Goal: Task Accomplishment & Management: Use online tool/utility

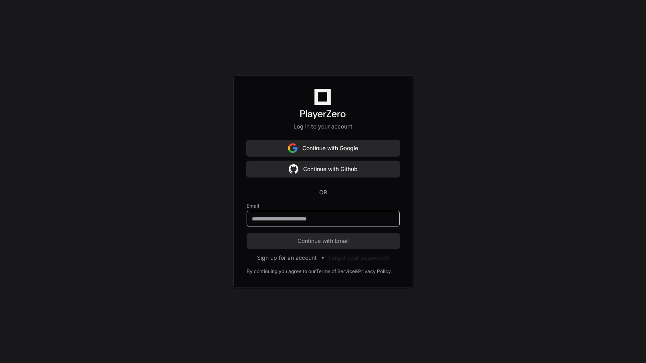
click at [312, 220] on input "email" at bounding box center [323, 219] width 143 height 8
click at [386, 218] on keeper-lock "Open Keeper Popup" at bounding box center [389, 218] width 10 height 10
click at [389, 219] on keeper-lock "Open Keeper Popup" at bounding box center [389, 218] width 10 height 10
click at [470, 239] on div "Log in to your account Continue with Google Continue with Github OR Email Conti…" at bounding box center [323, 181] width 646 height 363
click at [388, 217] on keeper-lock "Open Keeper Popup" at bounding box center [389, 218] width 10 height 10
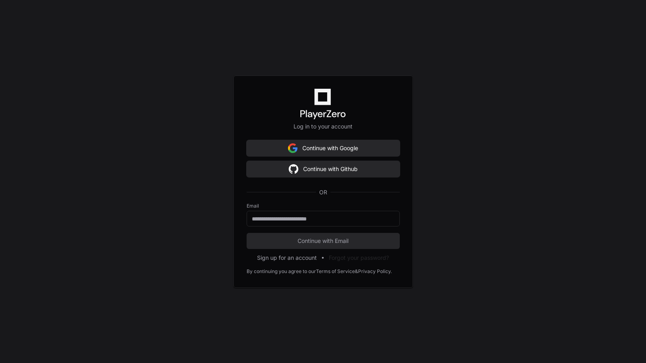
click at [483, 212] on div "Log in to your account Continue with Google Continue with Github OR Email Conti…" at bounding box center [323, 181] width 646 height 363
click at [390, 220] on keeper-lock "Open Keeper Popup" at bounding box center [389, 218] width 10 height 10
click at [372, 219] on input "email" at bounding box center [323, 219] width 143 height 8
type input "**********"
click at [305, 240] on keeper-draggable-element at bounding box center [309, 245] width 116 height 43
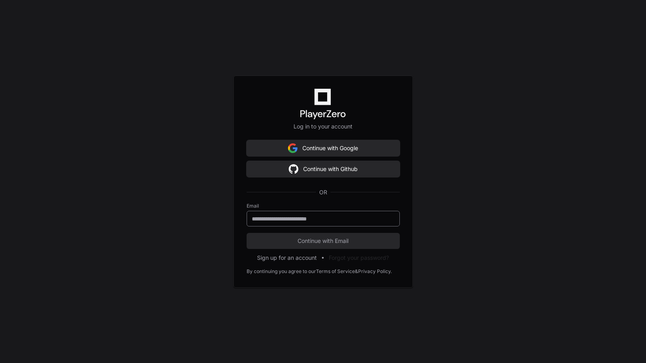
click at [389, 219] on keeper-lock "Open Keeper Popup" at bounding box center [389, 218] width 10 height 10
type input "**********"
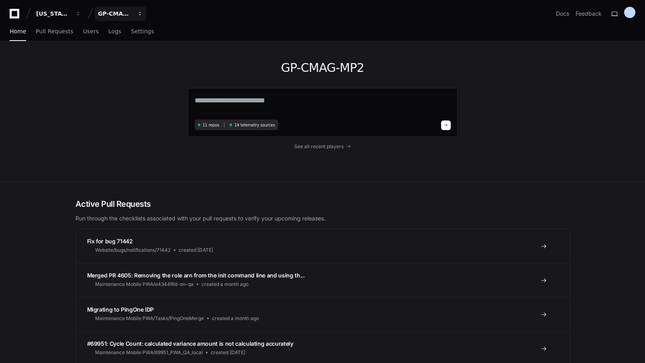
click at [71, 14] on div "GP-CMAG-MP2" at bounding box center [53, 14] width 35 height 8
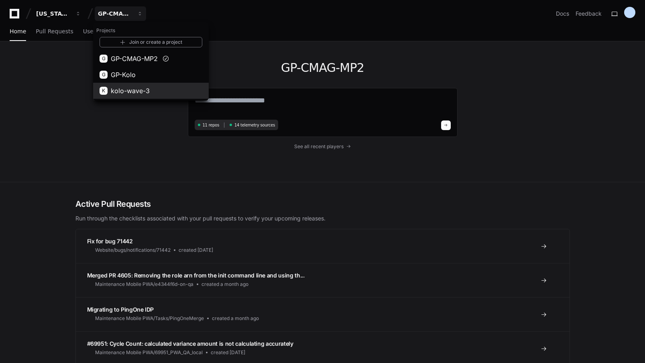
click at [125, 92] on span "kolo-wave-3" at bounding box center [130, 91] width 39 height 10
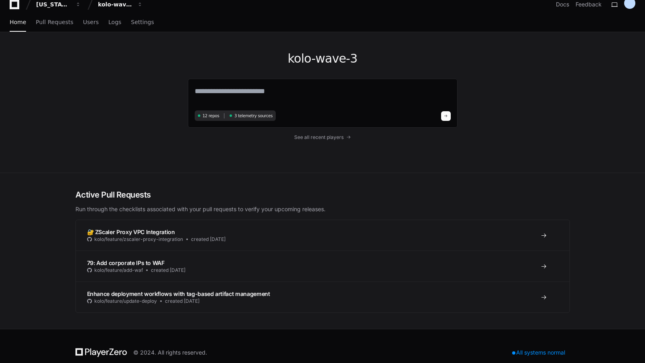
scroll to position [22, 0]
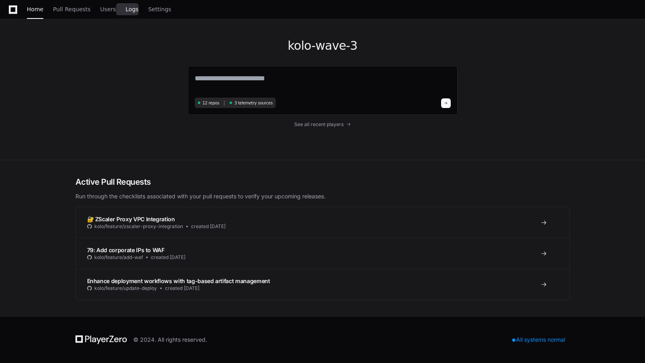
click at [127, 8] on span "Logs" at bounding box center [132, 9] width 13 height 5
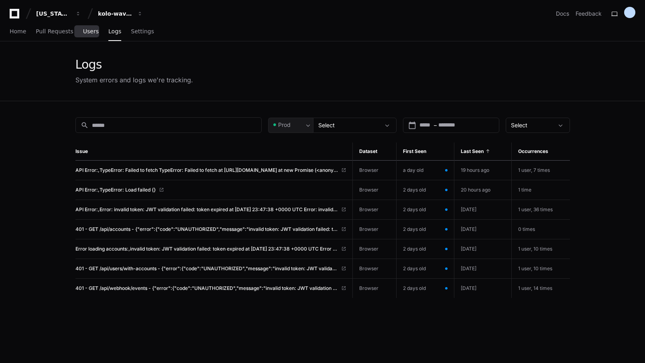
click at [88, 32] on span "Users" at bounding box center [91, 31] width 16 height 5
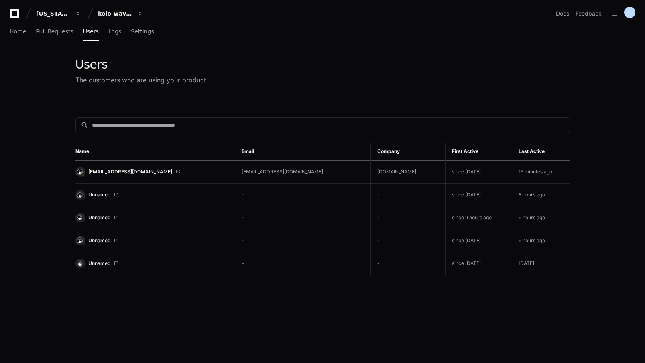
click at [117, 171] on span "[EMAIL_ADDRESS][DOMAIN_NAME]" at bounding box center [130, 171] width 84 height 6
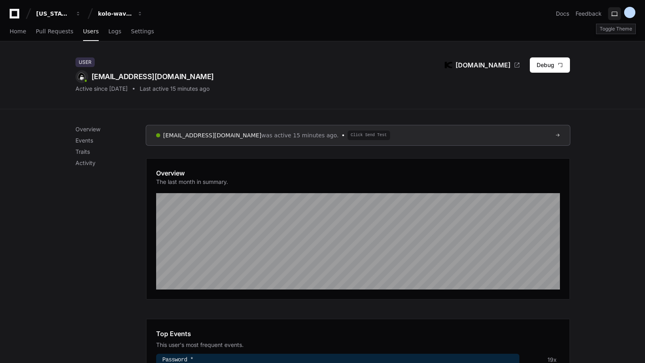
click at [617, 14] on button at bounding box center [614, 13] width 13 height 13
click at [616, 14] on button at bounding box center [614, 13] width 13 height 13
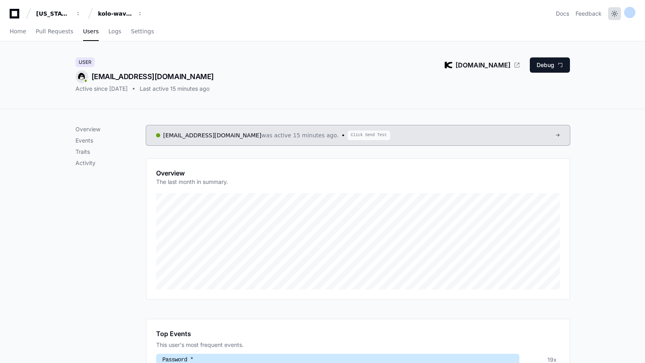
click at [615, 15] on button at bounding box center [614, 13] width 13 height 13
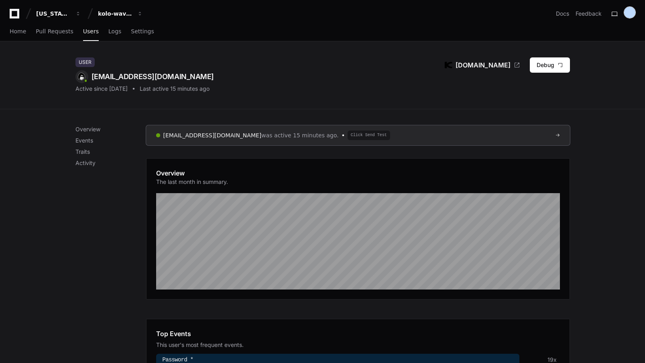
click at [629, 13] on div at bounding box center [629, 12] width 11 height 11
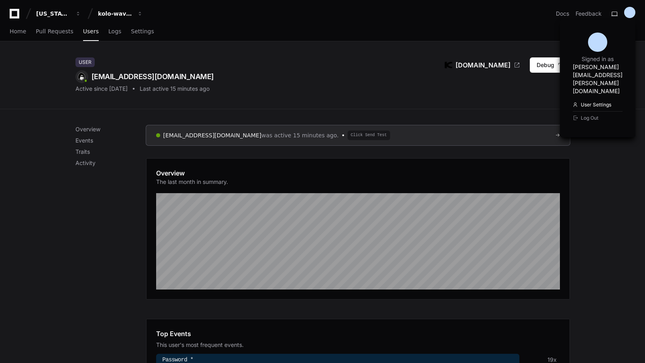
click at [581, 98] on link "User Settings" at bounding box center [597, 104] width 50 height 13
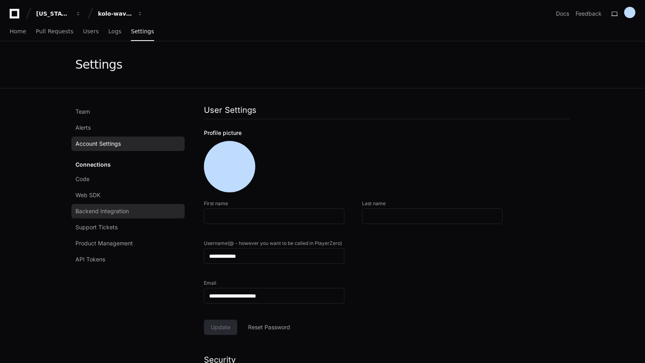
click at [110, 211] on span "Backend Integration" at bounding box center [101, 211] width 53 height 8
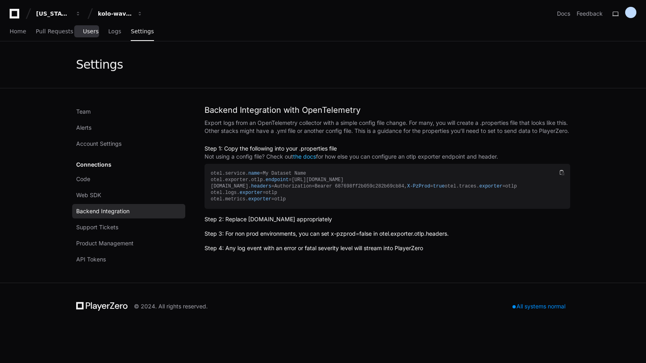
click at [88, 34] on span "Users" at bounding box center [91, 31] width 16 height 5
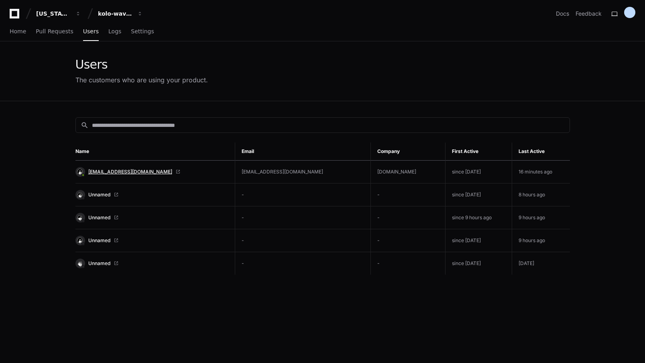
click at [104, 172] on span "[EMAIL_ADDRESS][DOMAIN_NAME]" at bounding box center [130, 171] width 84 height 6
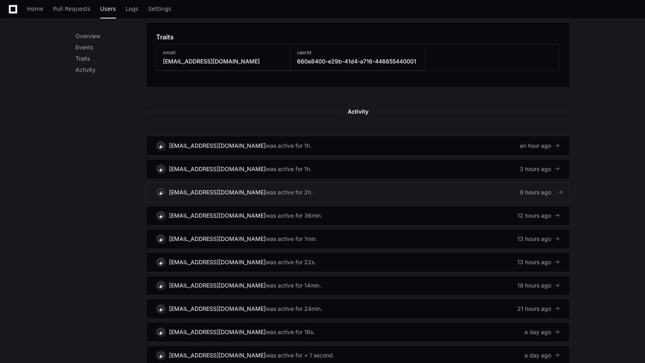
scroll to position [443, 0]
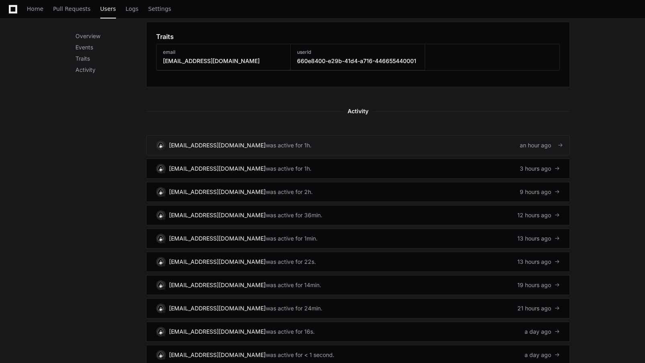
click at [294, 142] on link "[EMAIL_ADDRESS][DOMAIN_NAME] was active for 1h. an hour ago" at bounding box center [358, 145] width 424 height 20
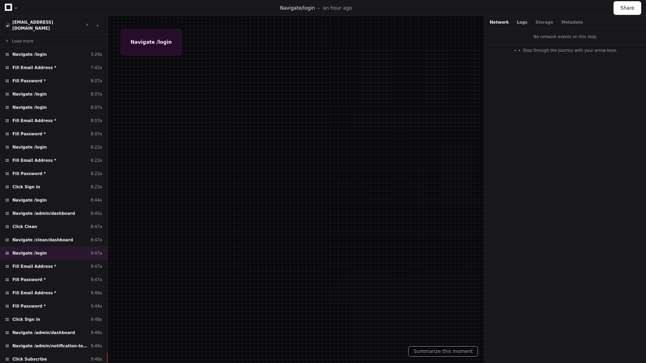
click at [521, 24] on button "Logs" at bounding box center [522, 22] width 10 height 6
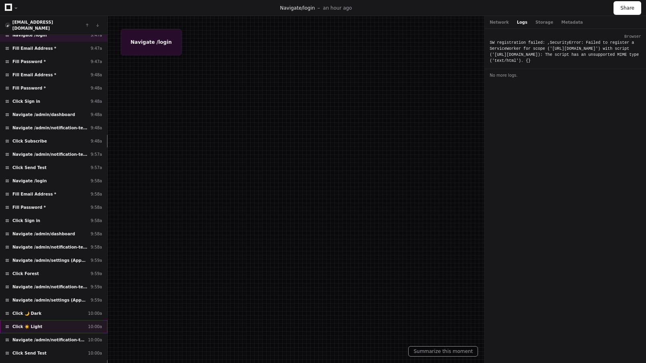
scroll to position [301, 0]
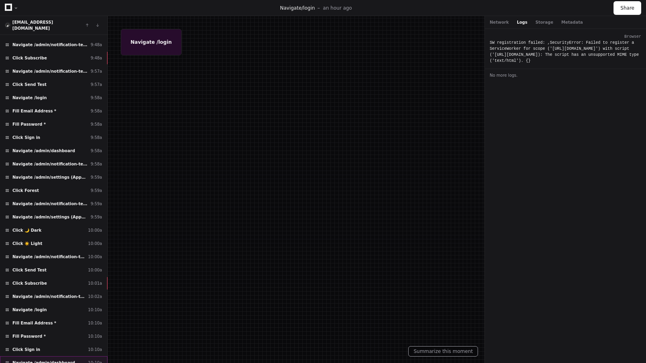
click at [32, 359] on span "Navigate /admin/dashboard" at bounding box center [43, 362] width 63 height 6
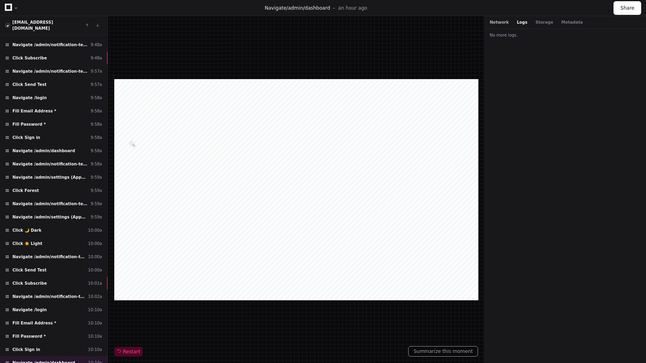
click at [500, 24] on button "Network" at bounding box center [499, 22] width 19 height 6
click at [571, 22] on button "Metadata" at bounding box center [573, 22] width 22 height 6
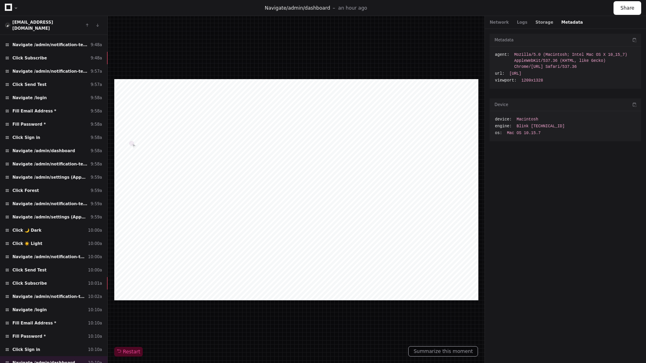
click at [542, 24] on button "Storage" at bounding box center [545, 22] width 18 height 6
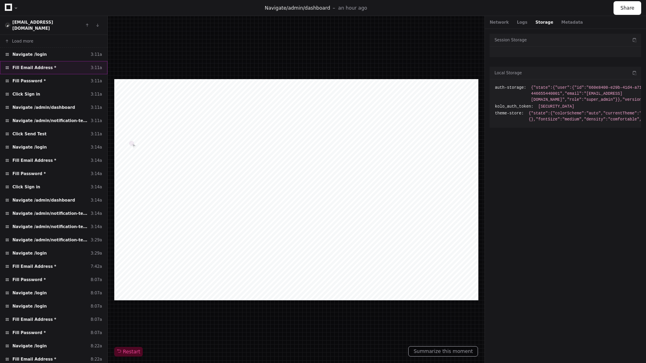
click at [41, 65] on span "Fill Email Address *" at bounding box center [34, 68] width 44 height 6
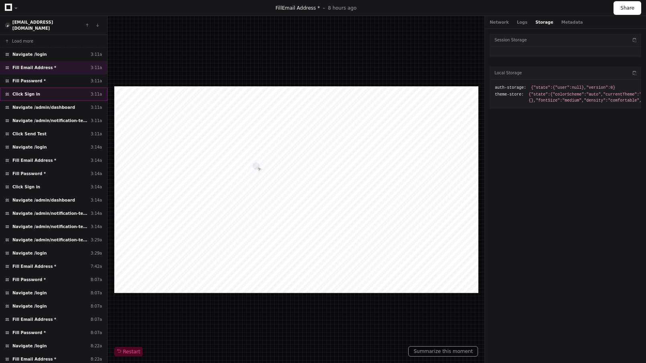
click at [28, 91] on span "Click Sign in" at bounding box center [26, 94] width 28 height 6
click at [498, 25] on button "Network" at bounding box center [499, 22] width 19 height 6
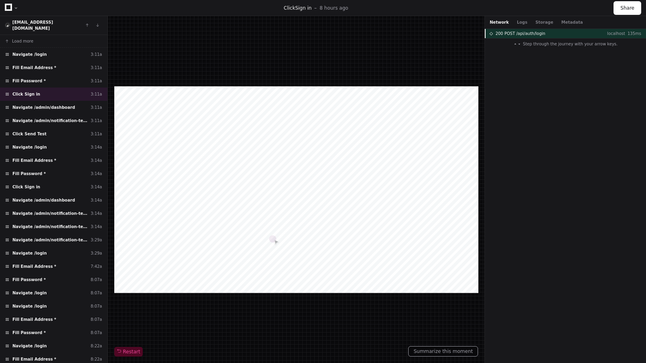
click at [511, 34] on span "200 POST /api/auth/login" at bounding box center [521, 33] width 50 height 6
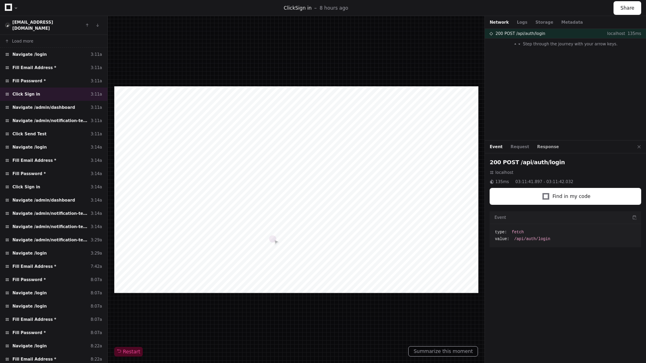
click at [546, 148] on button "Response" at bounding box center [549, 147] width 22 height 6
